Goal: Find specific page/section: Find specific page/section

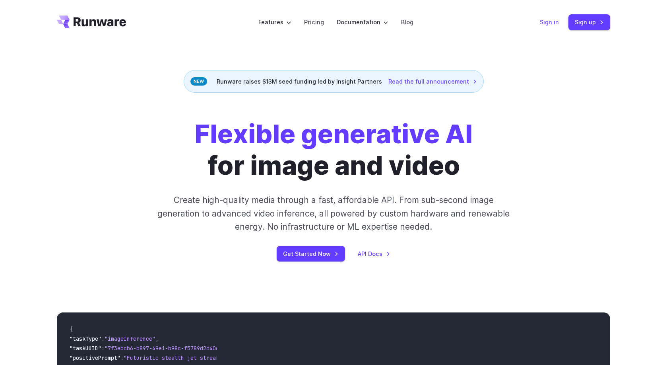
click at [550, 25] on link "Sign in" at bounding box center [549, 21] width 19 height 9
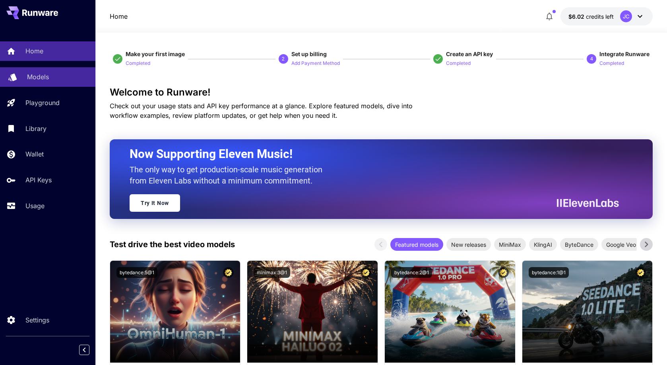
click at [41, 76] on p "Models" at bounding box center [38, 77] width 22 height 10
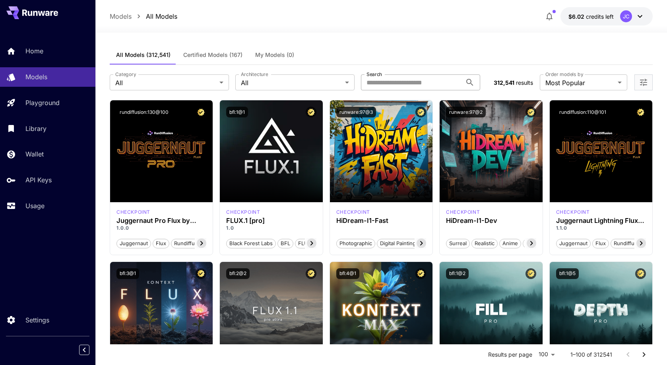
click at [383, 84] on input "Search" at bounding box center [411, 82] width 101 height 16
type input "**********"
